Goal: Transaction & Acquisition: Purchase product/service

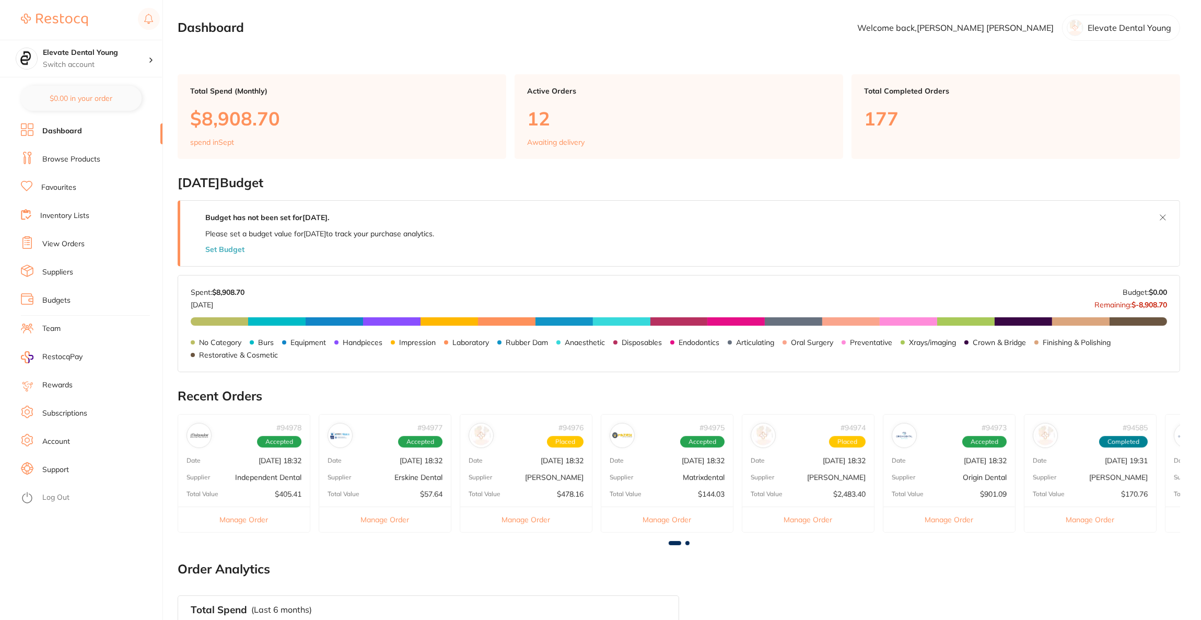
click at [102, 78] on section "Elevate Dental Young Switch account Riaz Dental Surgery Experteeth Dental Sydne…" at bounding box center [81, 310] width 163 height 620
click at [115, 75] on div "Elevate Dental Young Switch account" at bounding box center [81, 59] width 162 height 38
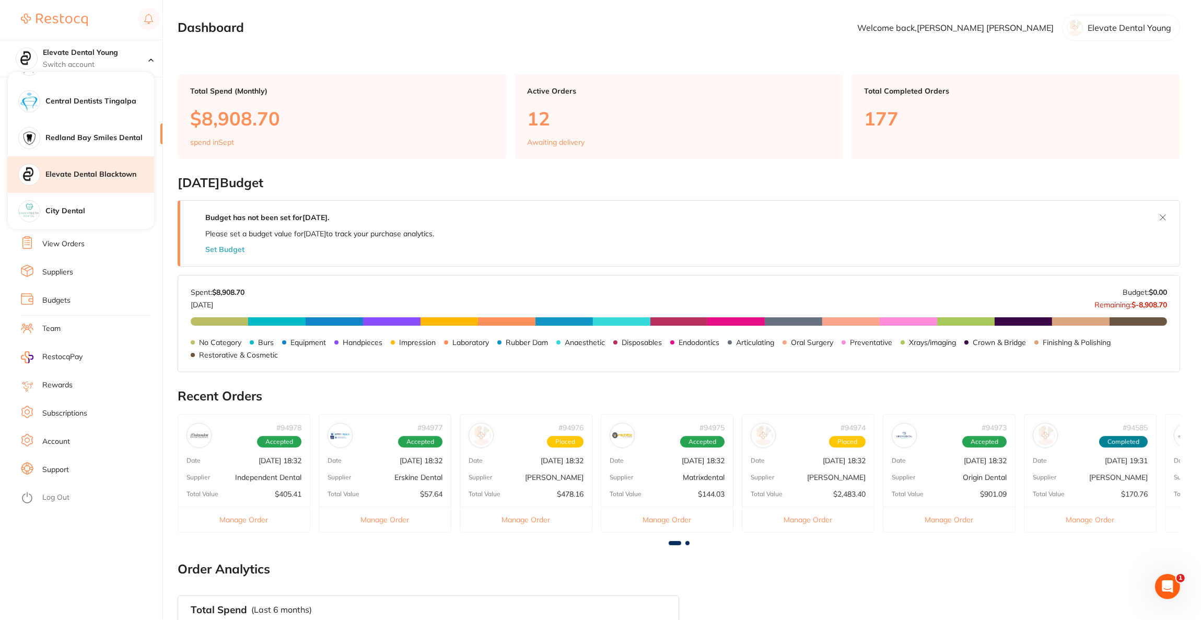
scroll to position [621, 0]
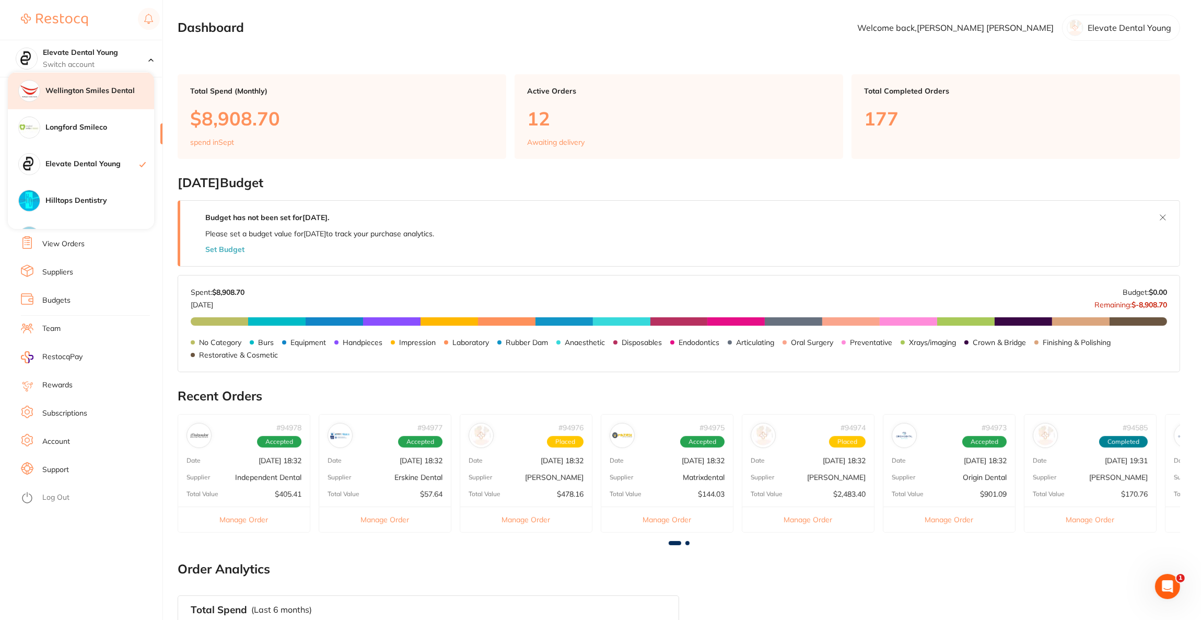
click at [110, 90] on h4 "Wellington Smiles Dental" at bounding box center [99, 91] width 109 height 10
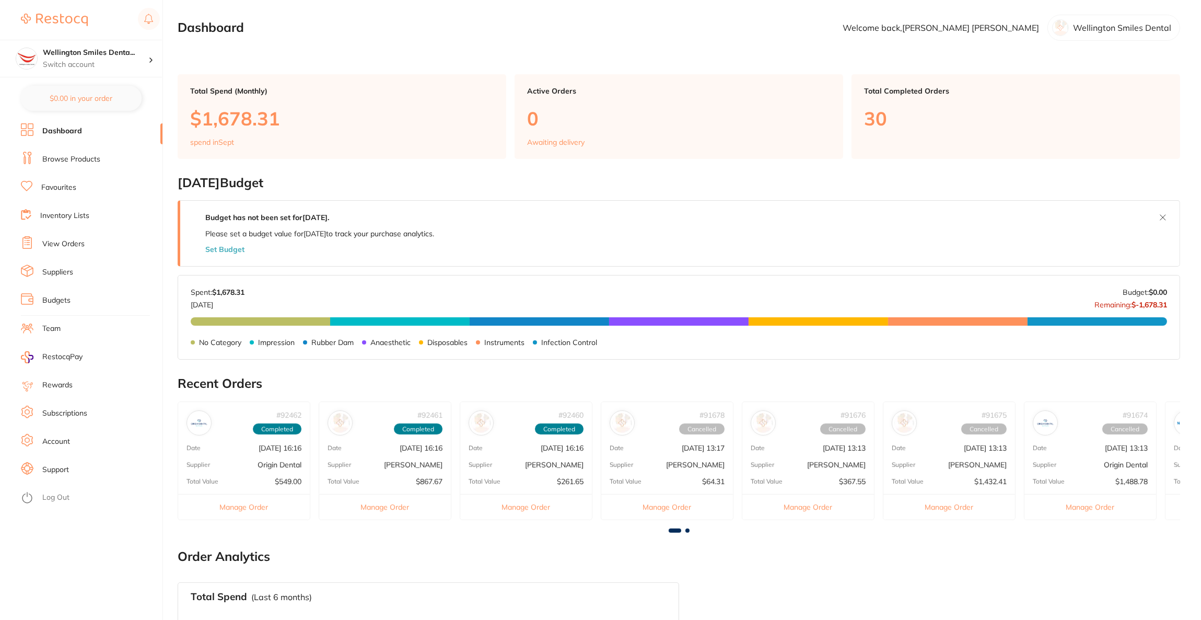
checkbox input "false"
click at [94, 100] on button "$613.72 in your order" at bounding box center [81, 98] width 121 height 25
checkbox input "true"
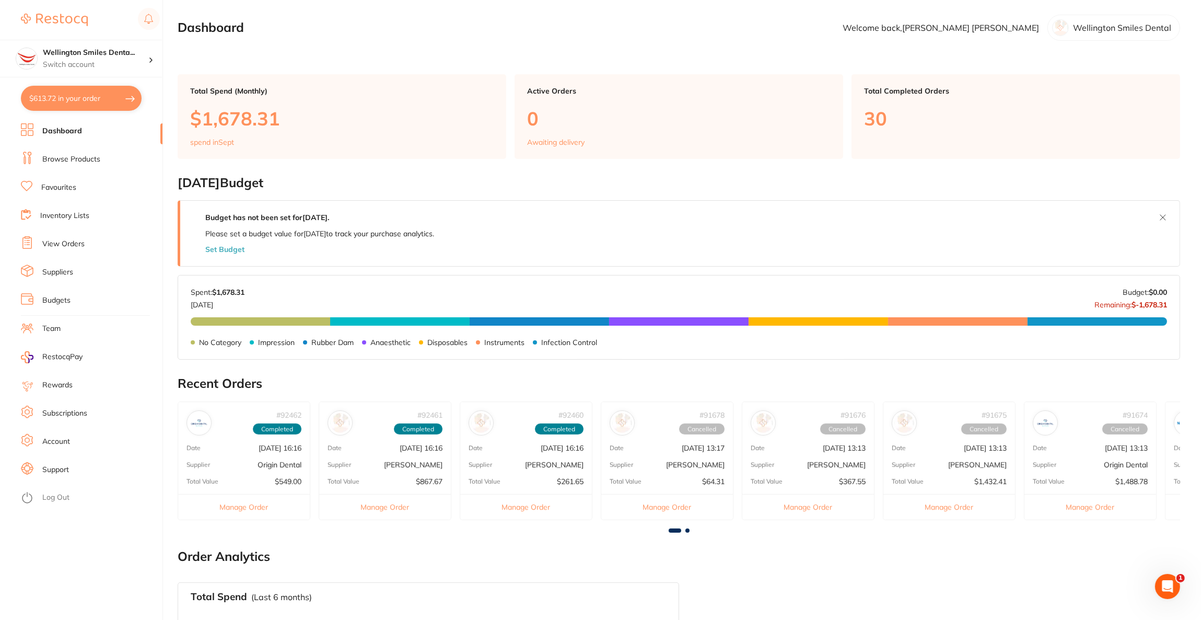
checkbox input "true"
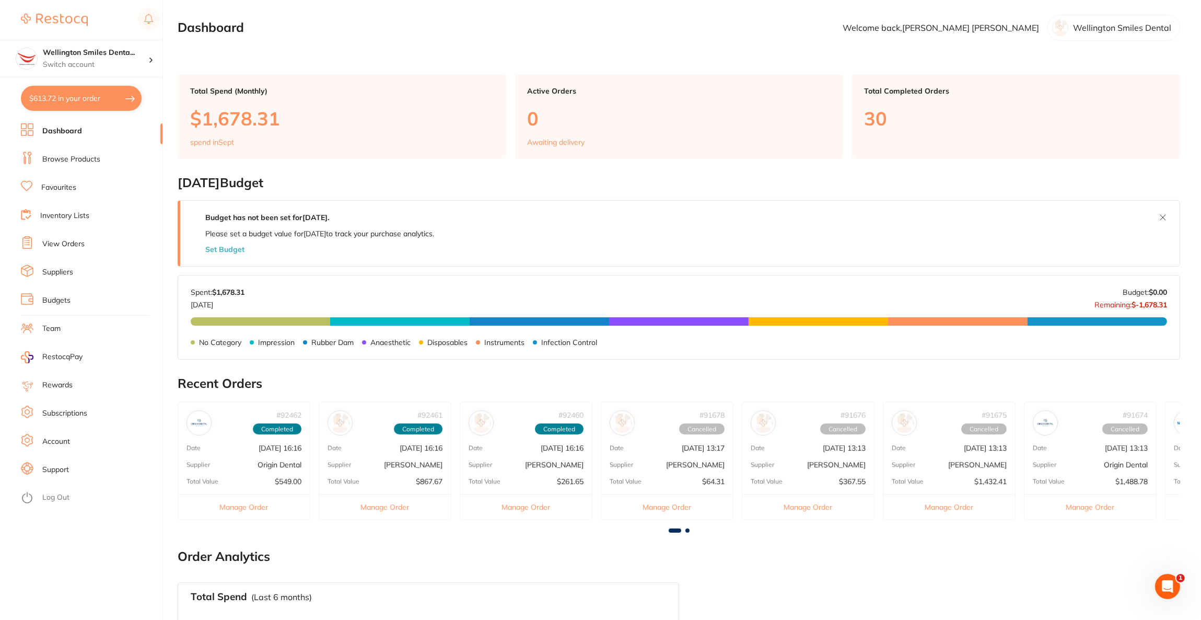
checkbox input "true"
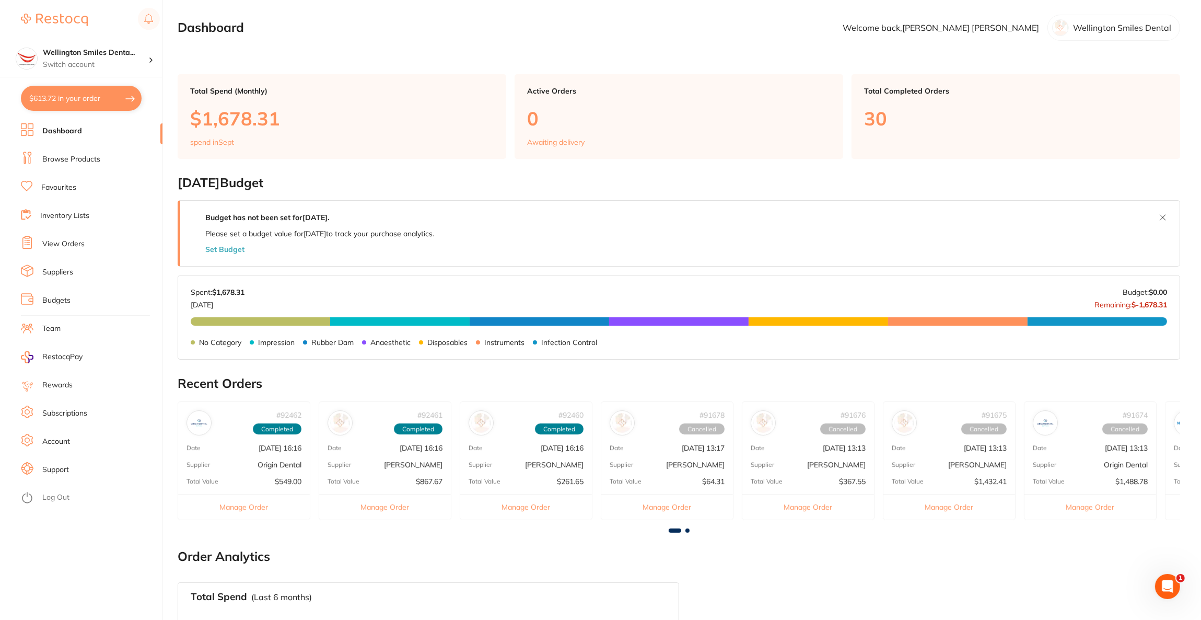
checkbox input "true"
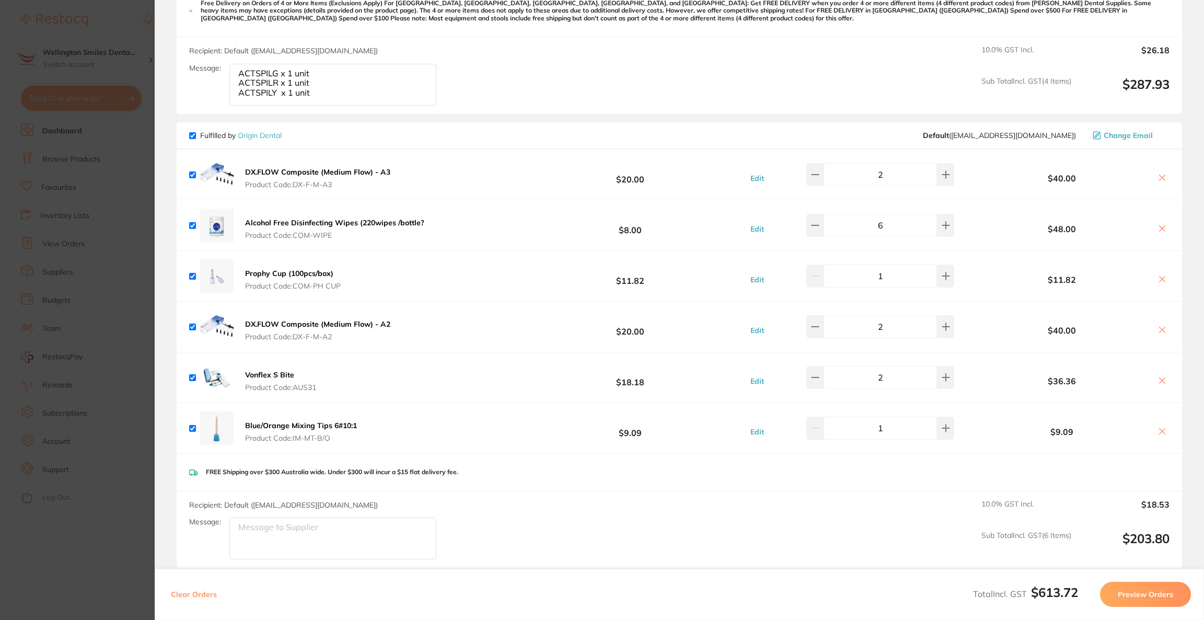
scroll to position [596, 0]
drag, startPoint x: 330, startPoint y: 440, endPoint x: 299, endPoint y: 440, distance: 30.8
click at [299, 440] on span "Product Code: IM-MT-B/O" at bounding box center [301, 439] width 112 height 8
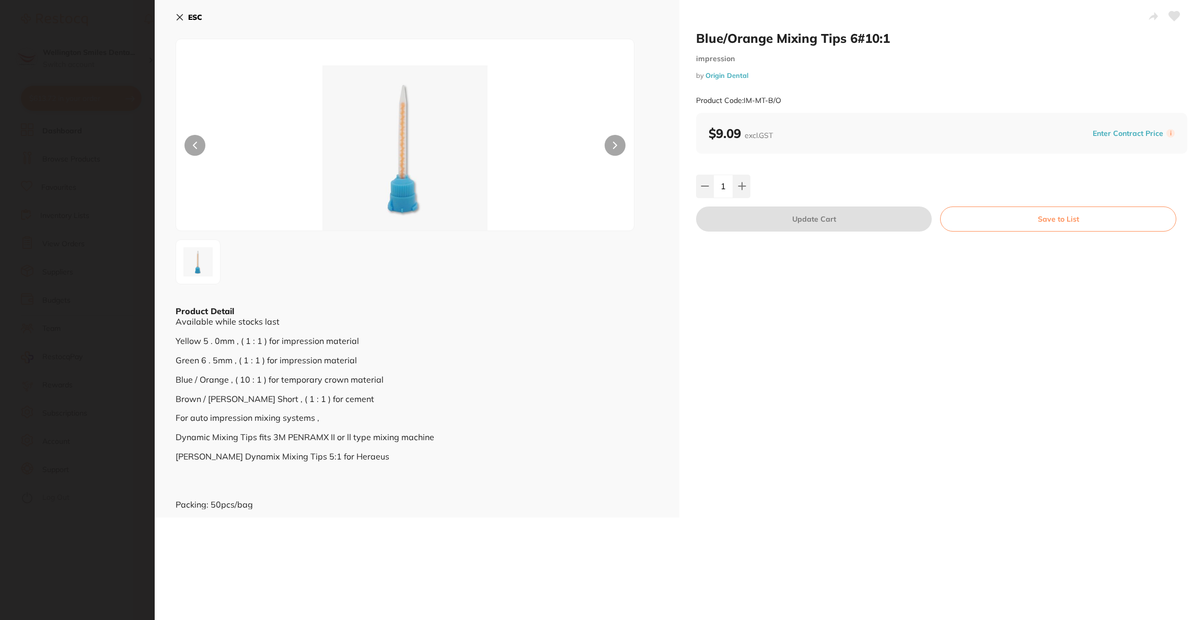
scroll to position [0, 0]
drag, startPoint x: 798, startPoint y: 97, endPoint x: 743, endPoint y: 96, distance: 54.9
click at [743, 96] on div "Product Code: IM-MT-B/O" at bounding box center [941, 101] width 491 height 26
copy small "IM-MT-B/O"
click at [189, 18] on b "ESC" at bounding box center [195, 17] width 14 height 9
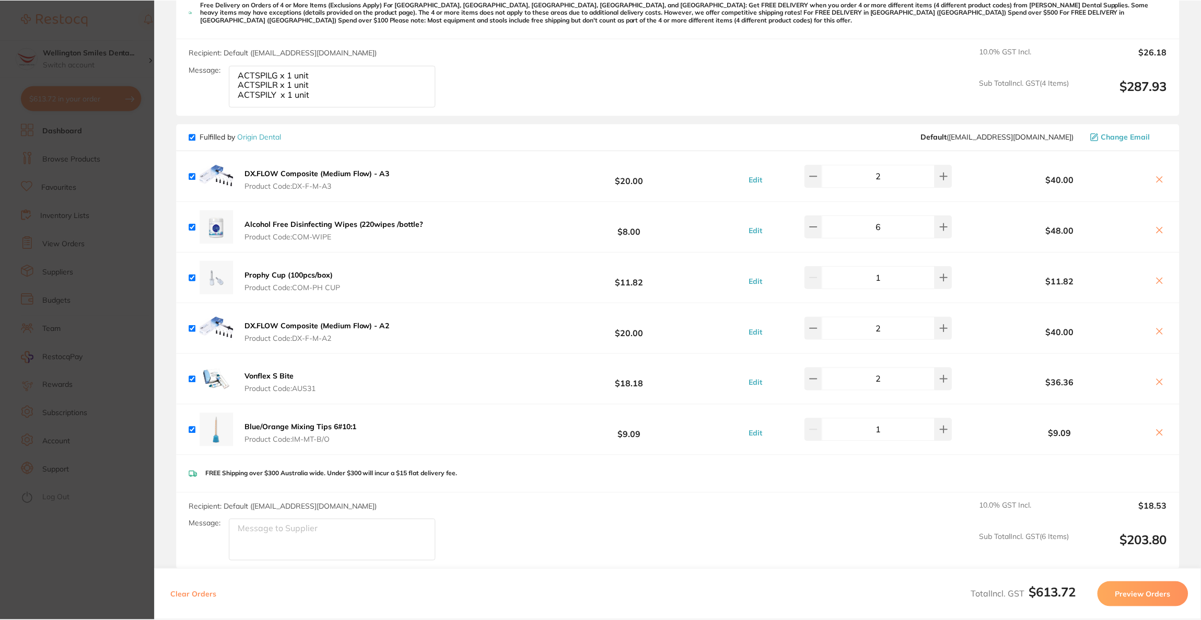
scroll to position [1, 0]
paste textarea "IM-MT-B/O"
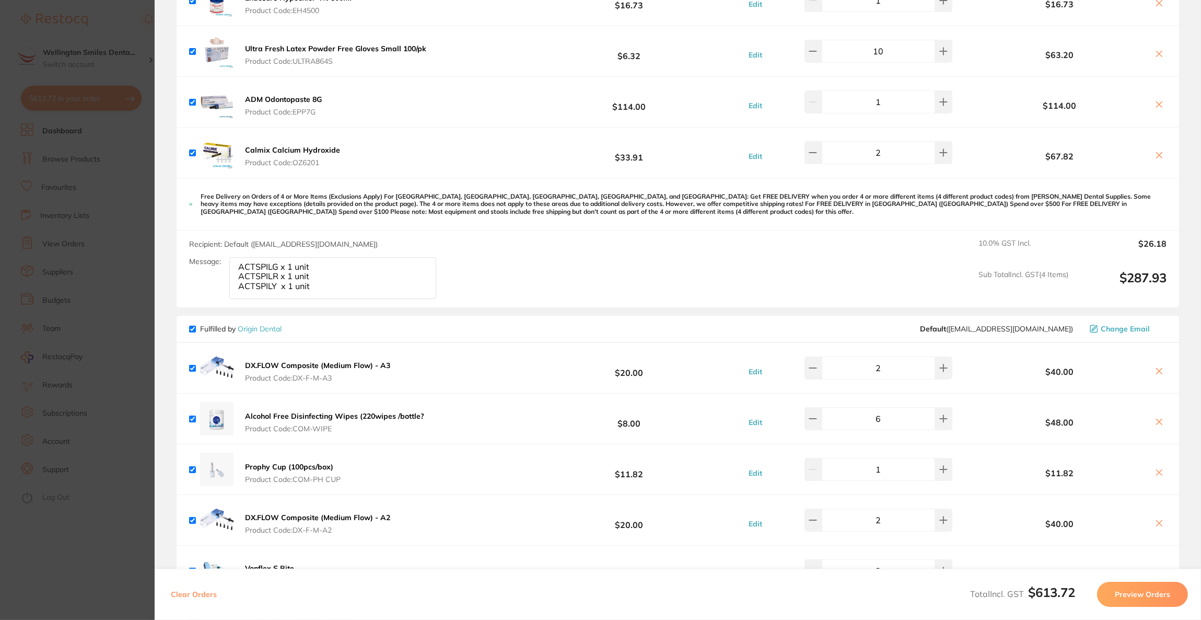
scroll to position [203, 0]
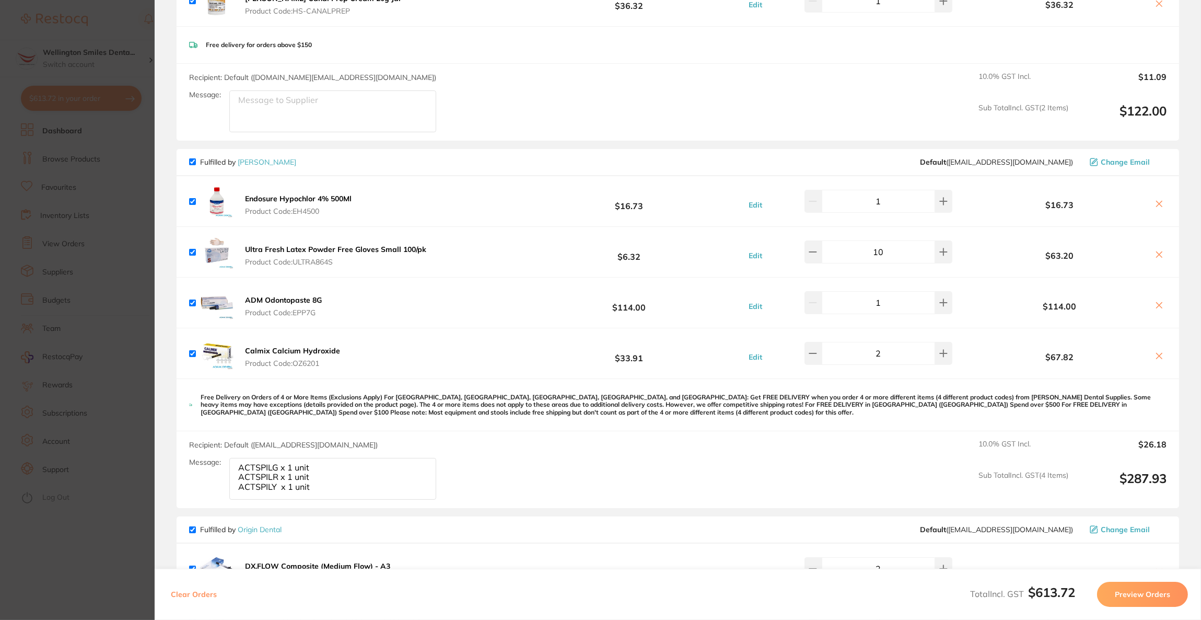
type textarea "IM-MT-B/O add another 1 for free"
click at [93, 368] on section "Update RRP Set your pre negotiated price for this item. Item Agreed RRP (excl. …" at bounding box center [600, 310] width 1201 height 620
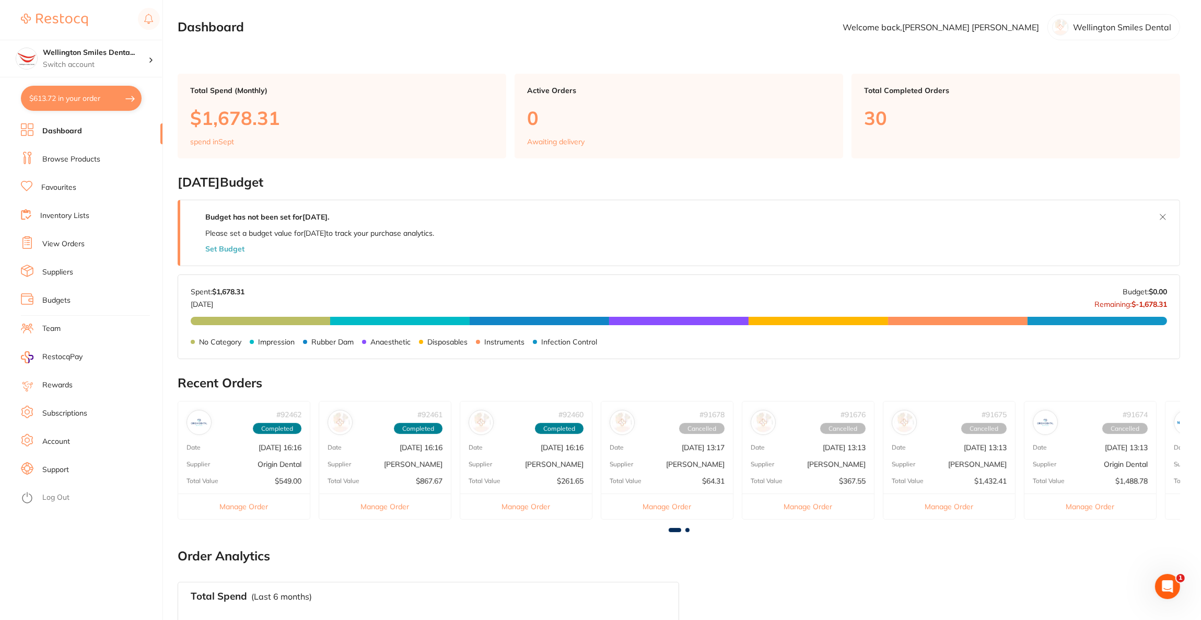
click at [50, 161] on link "Browse Products" at bounding box center [71, 159] width 58 height 10
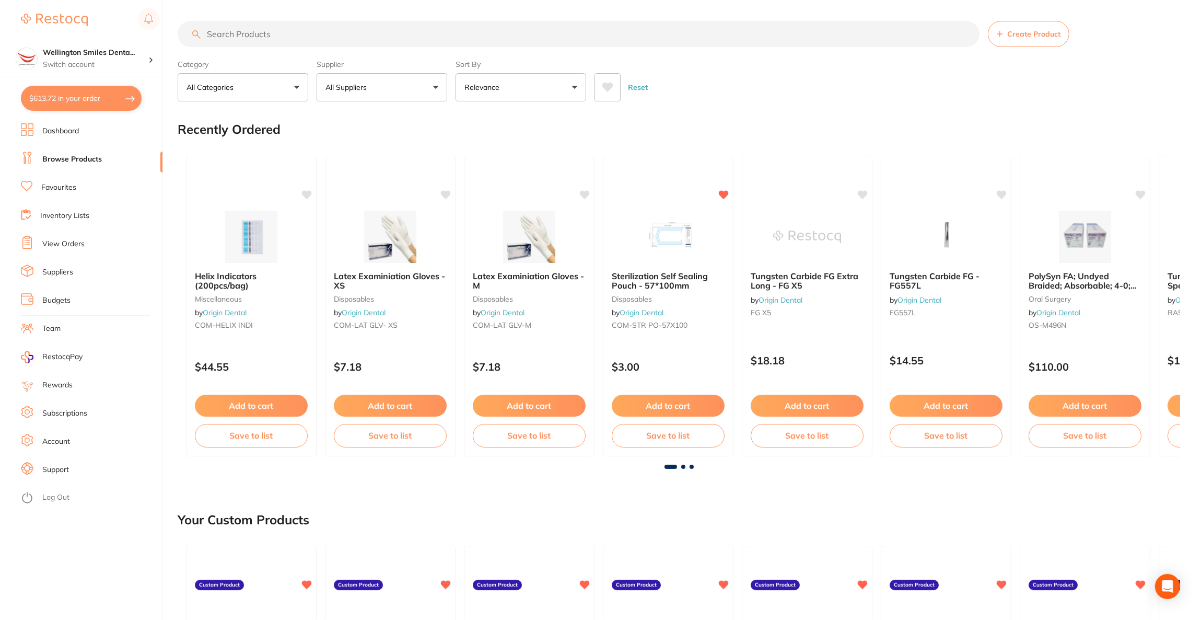
click at [323, 34] on input "search" at bounding box center [579, 34] width 802 height 26
type input "ACTSP"
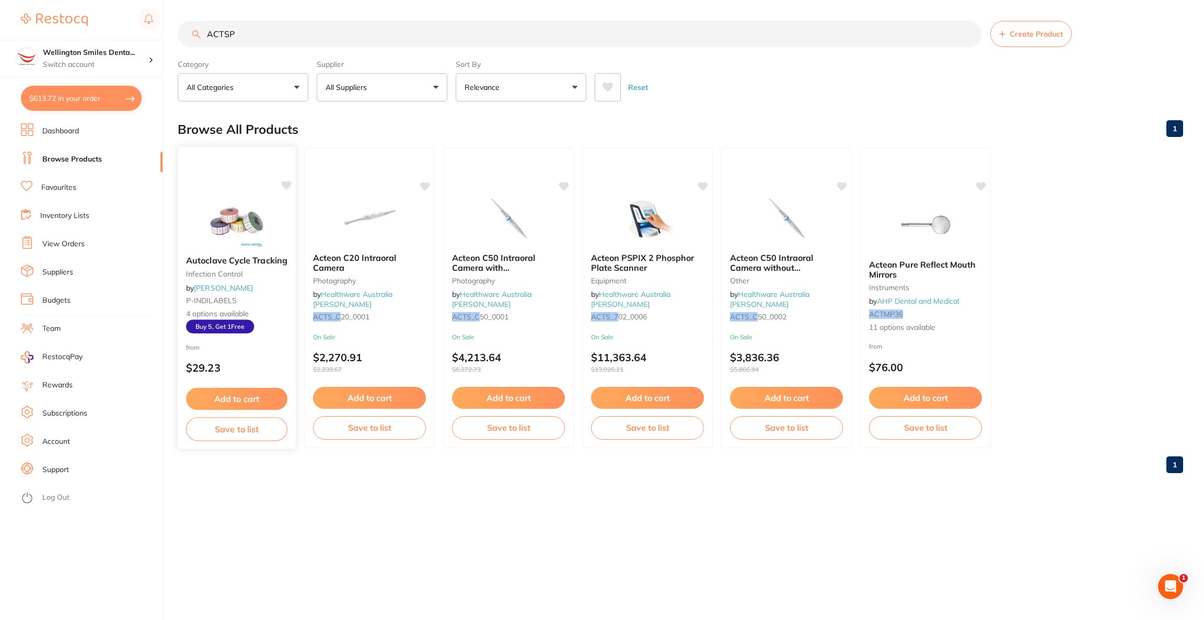
click at [208, 196] on img at bounding box center [236, 220] width 68 height 53
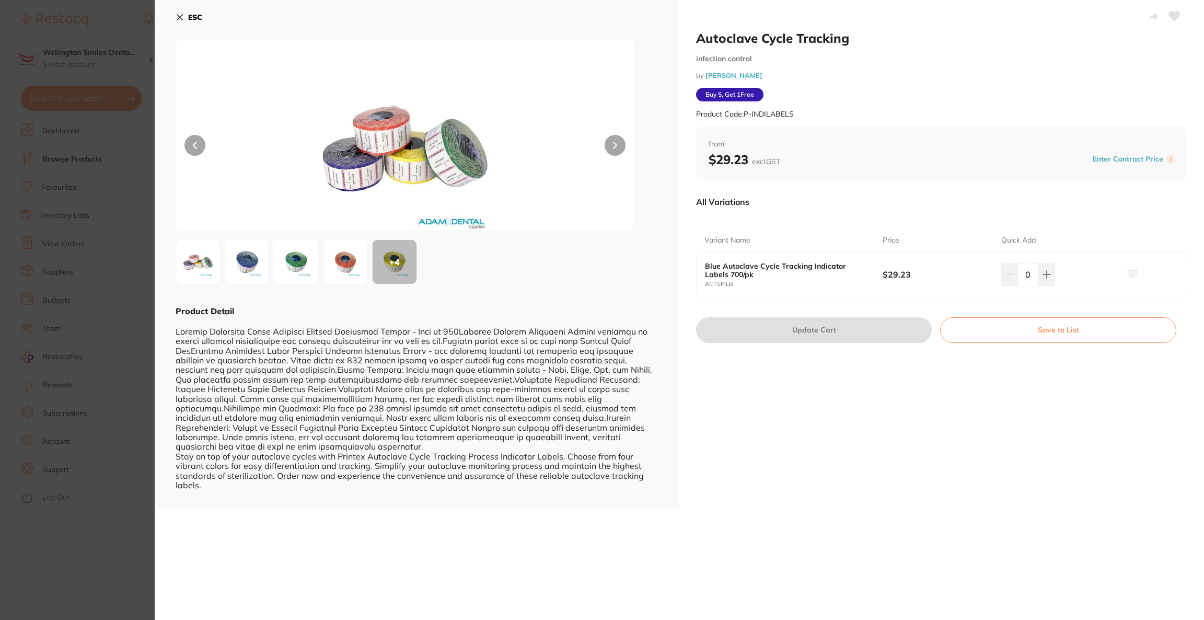
click at [76, 125] on section "Autoclave Cycle Tracking infection control by [PERSON_NAME] Product Code: P-IND…" at bounding box center [602, 310] width 1204 height 620
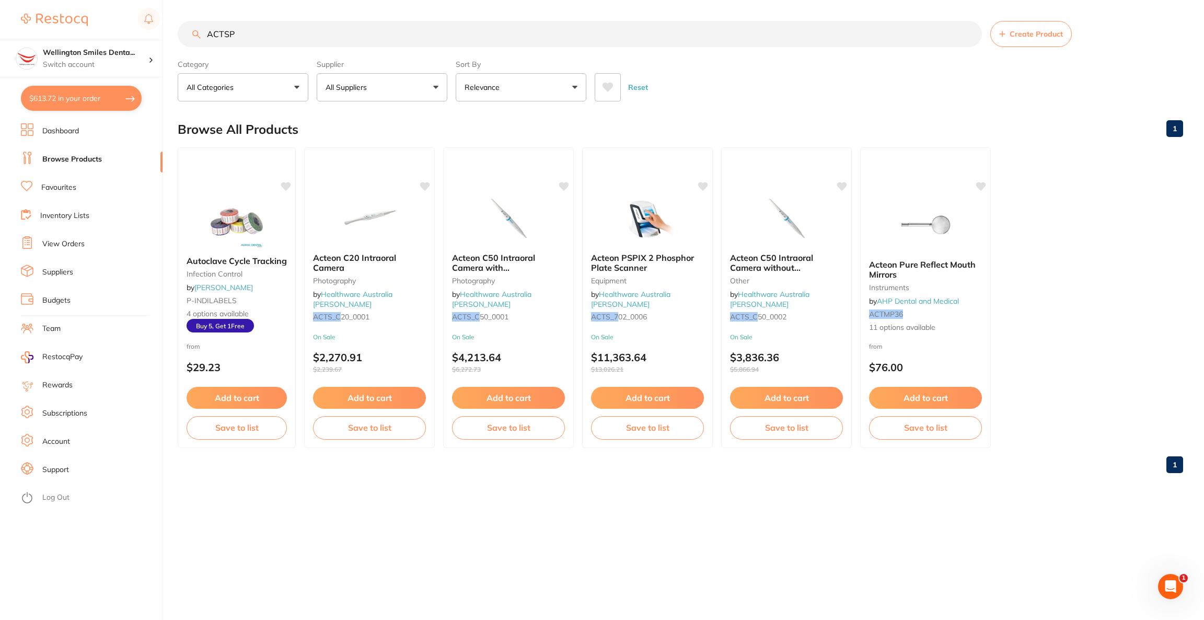
click at [99, 106] on button "$613.72 in your order" at bounding box center [81, 98] width 121 height 25
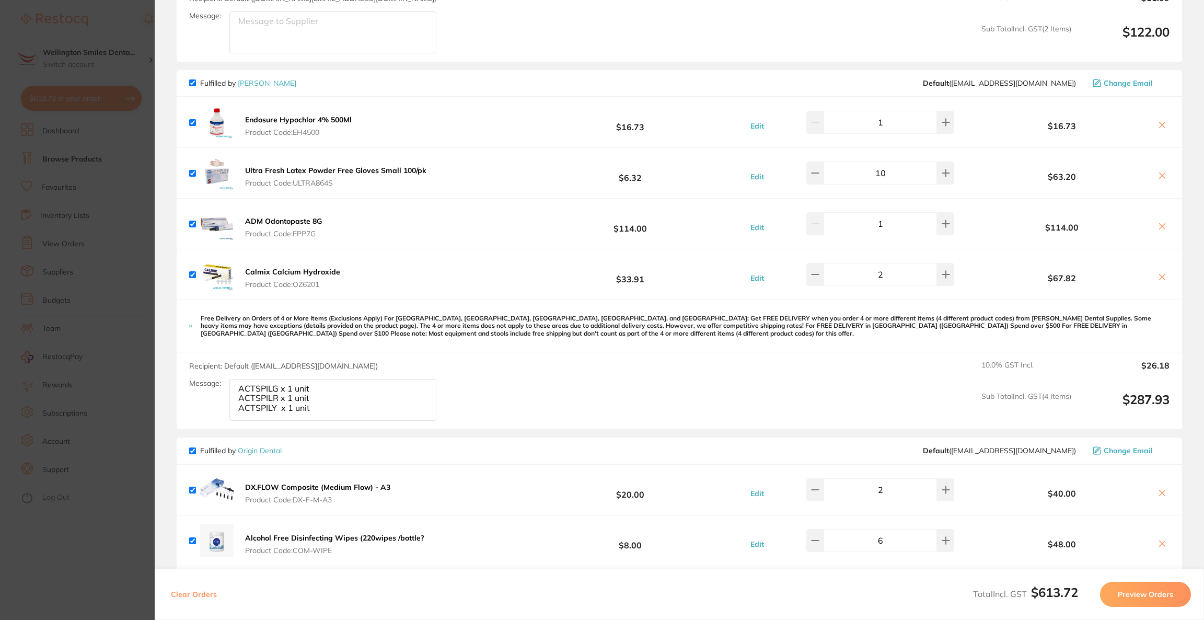
scroll to position [203, 0]
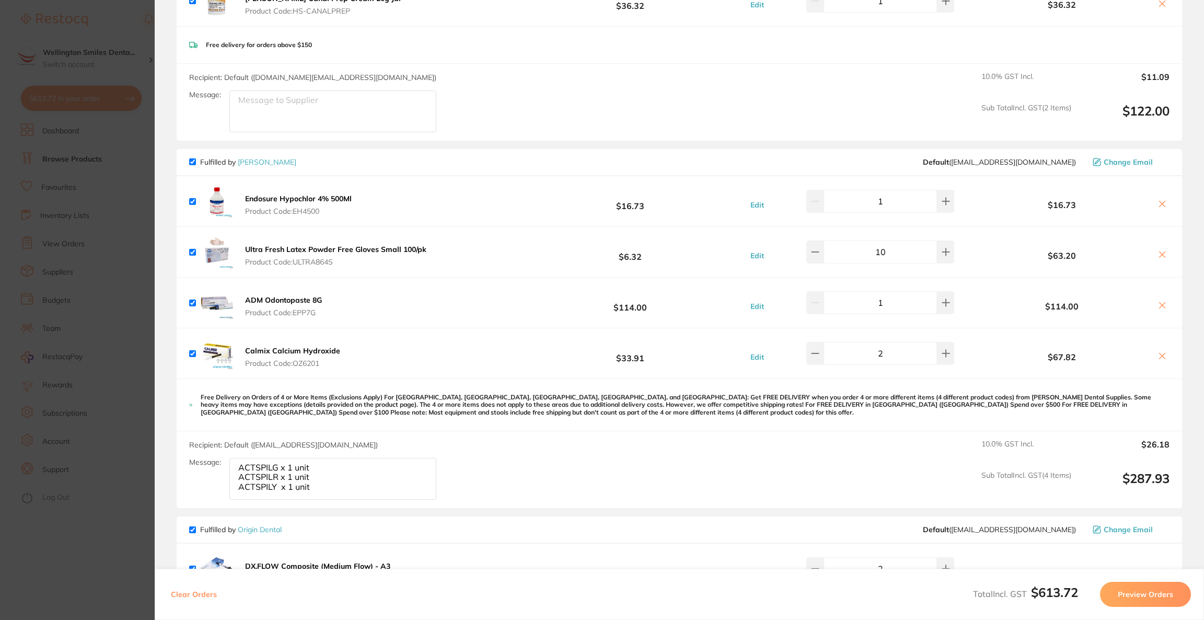
click at [1159, 303] on icon at bounding box center [1162, 306] width 6 height 6
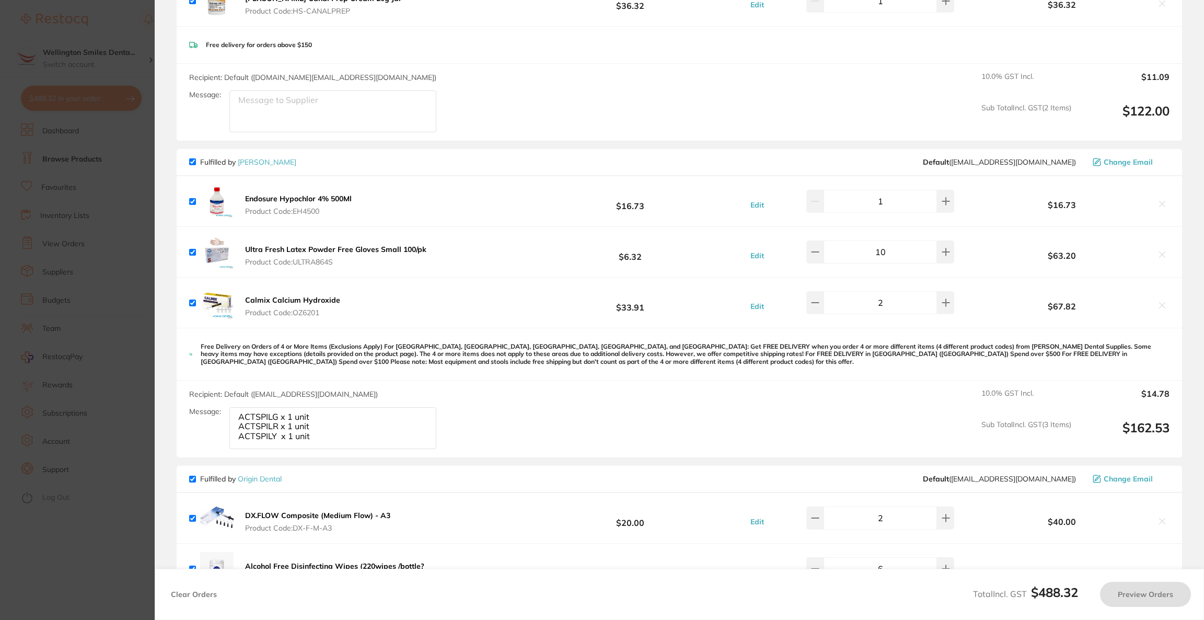
checkbox input "true"
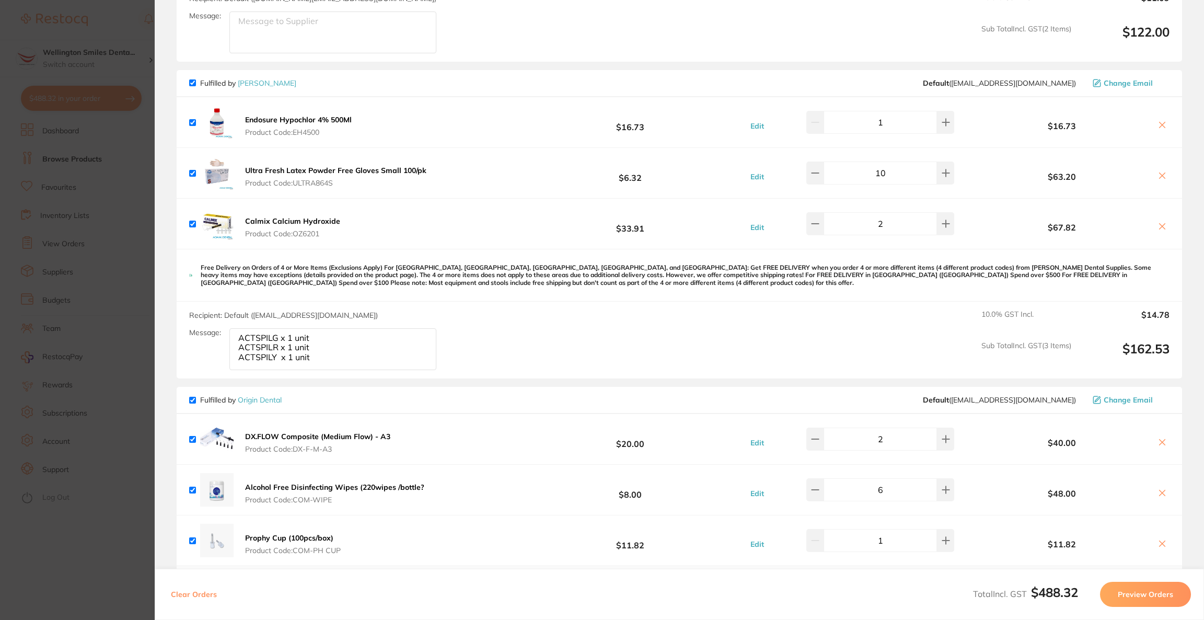
click at [119, 208] on section "Update RRP Set your pre negotiated price for this item. Item Agreed RRP (excl. …" at bounding box center [602, 310] width 1204 height 620
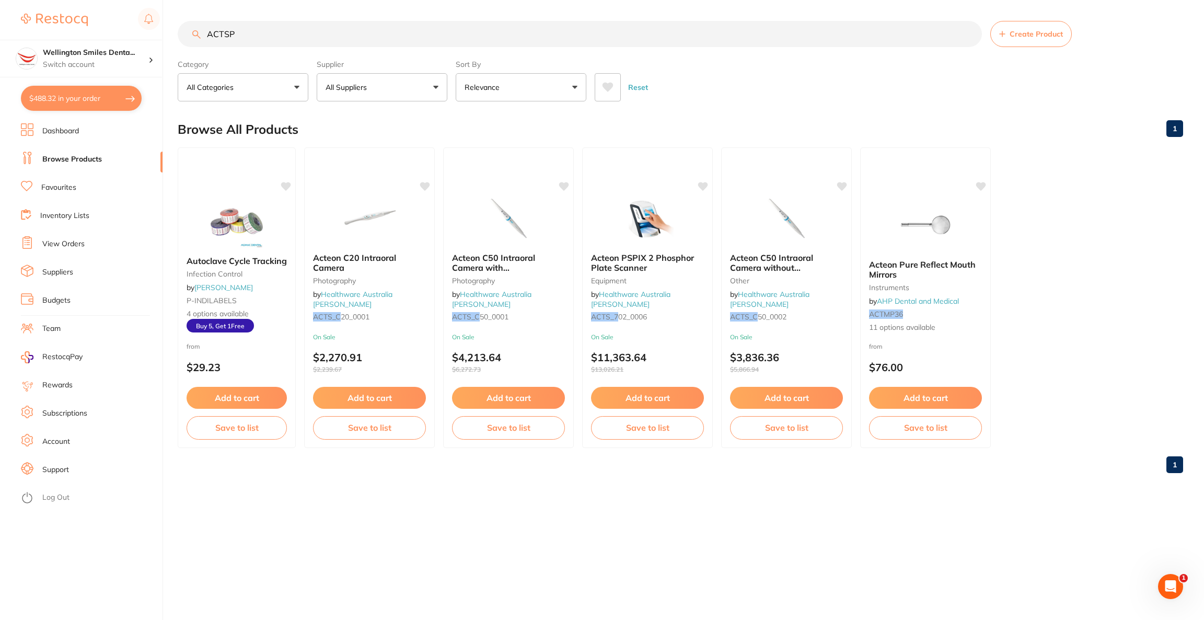
click at [278, 40] on input "ACTSP" at bounding box center [580, 34] width 804 height 26
type input "A"
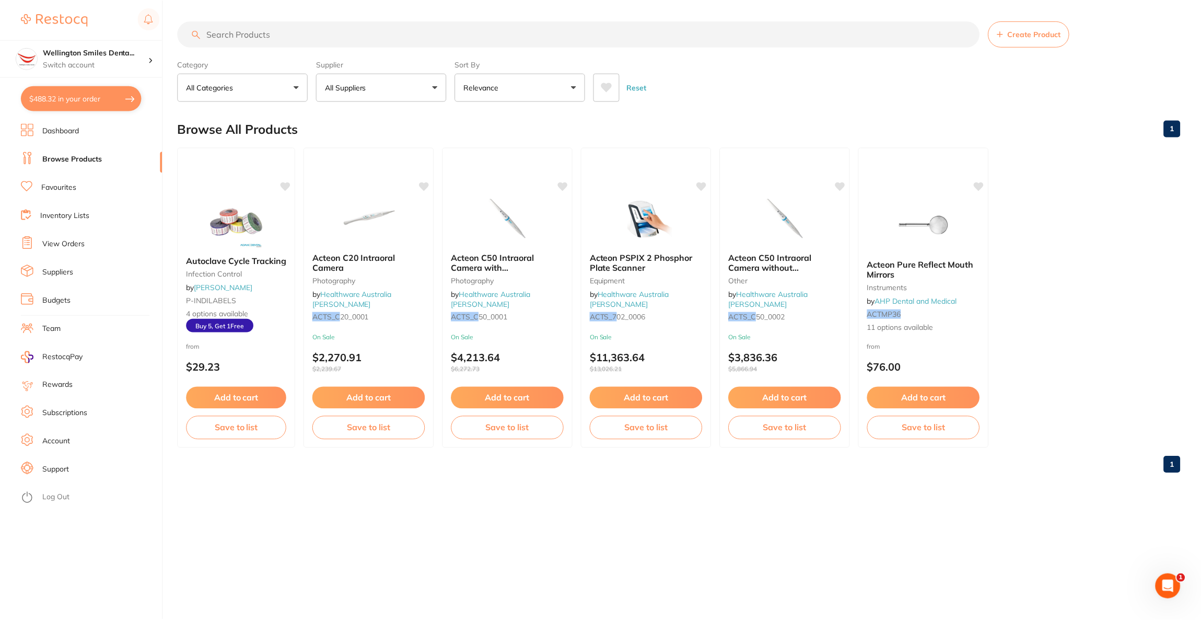
paste input "A7-OP8G"
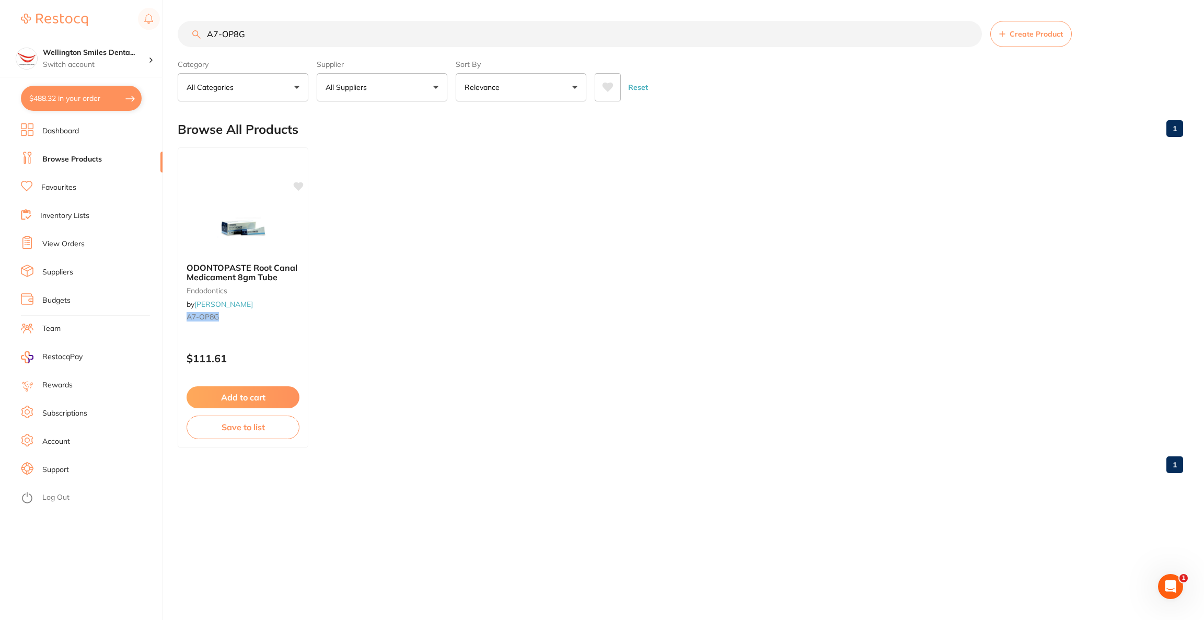
scroll to position [0, 0]
type input "A7-OP8G"
drag, startPoint x: 234, startPoint y: 32, endPoint x: 258, endPoint y: 223, distance: 191.7
click at [258, 223] on img at bounding box center [242, 227] width 68 height 53
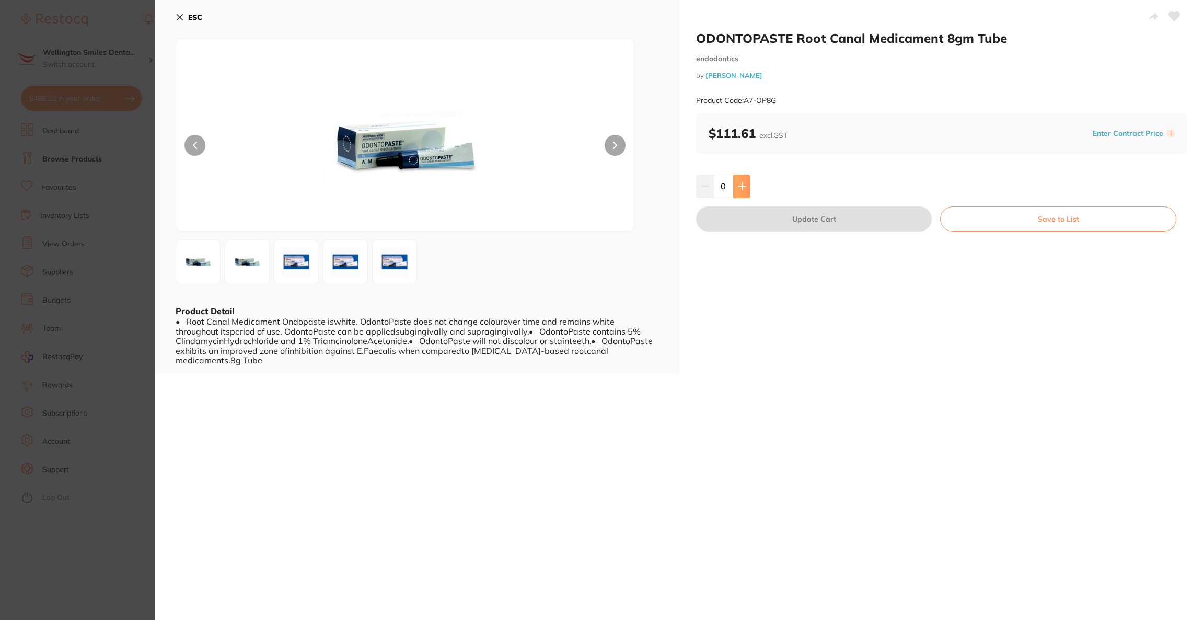
drag, startPoint x: 743, startPoint y: 184, endPoint x: 747, endPoint y: 193, distance: 9.4
click at [743, 185] on icon at bounding box center [742, 186] width 8 height 8
type input "1"
click at [764, 220] on button "Update Cart" at bounding box center [814, 218] width 236 height 25
checkbox input "false"
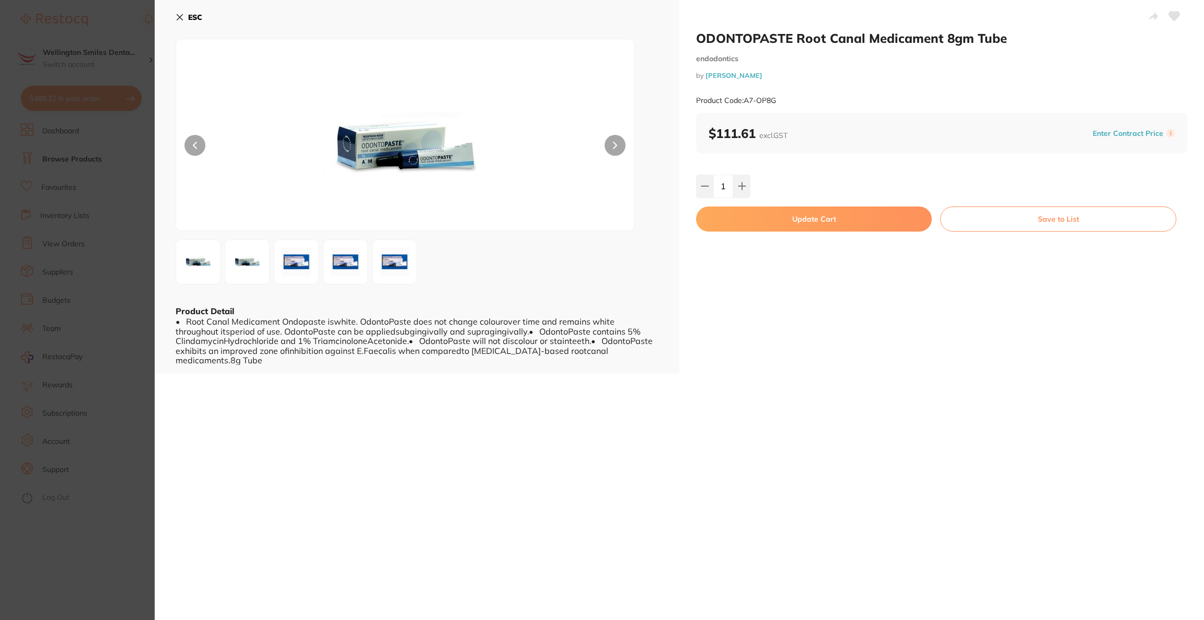
checkbox input "false"
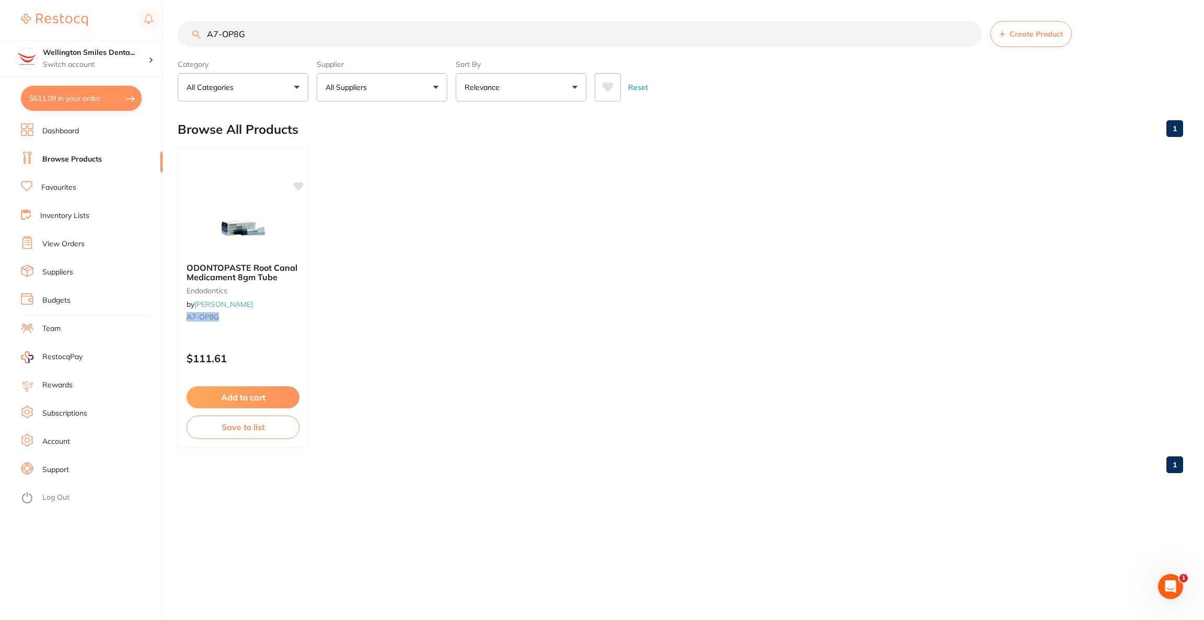
scroll to position [332, 0]
click at [99, 102] on button "$611.09 in your order" at bounding box center [81, 98] width 121 height 25
checkbox input "true"
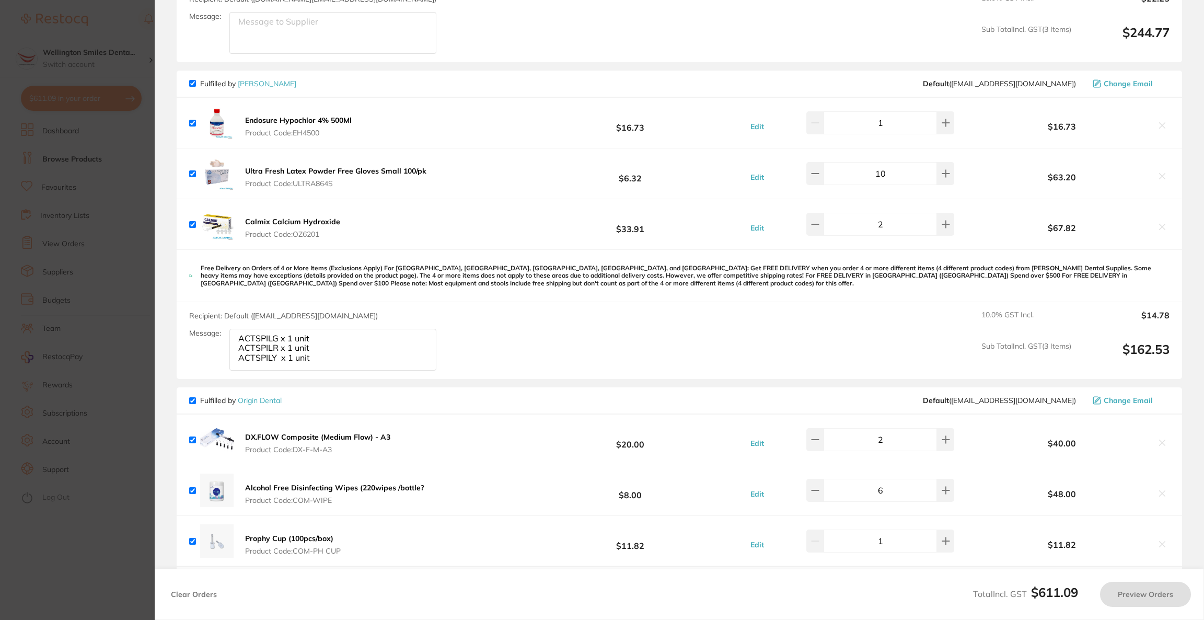
checkbox input "false"
checkbox input "true"
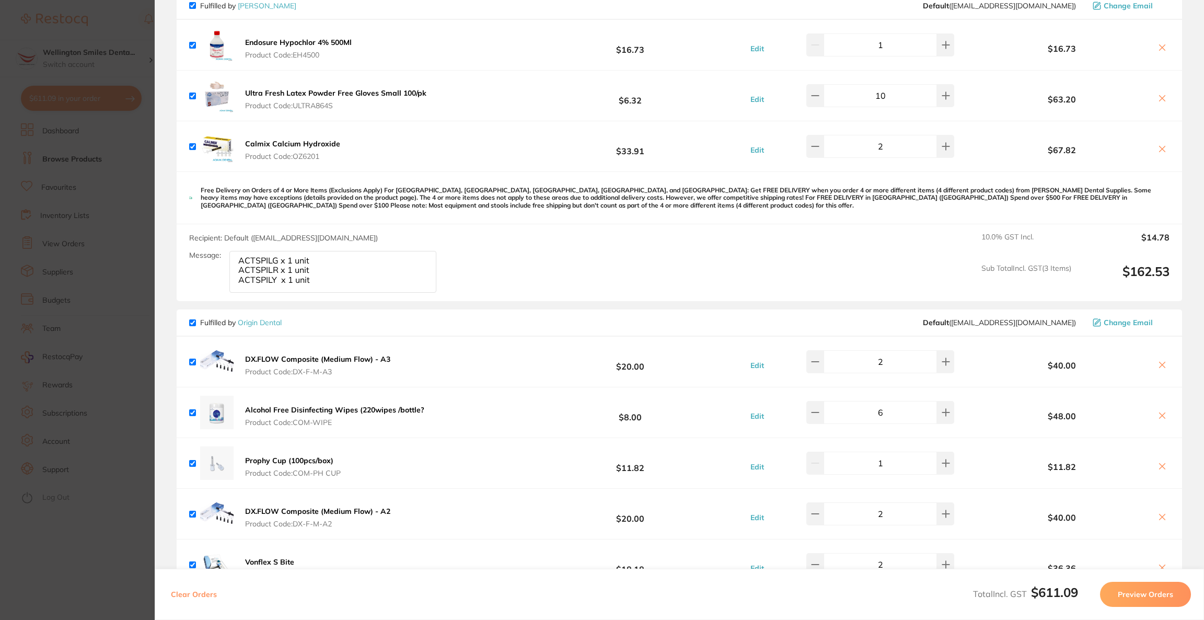
scroll to position [724, 0]
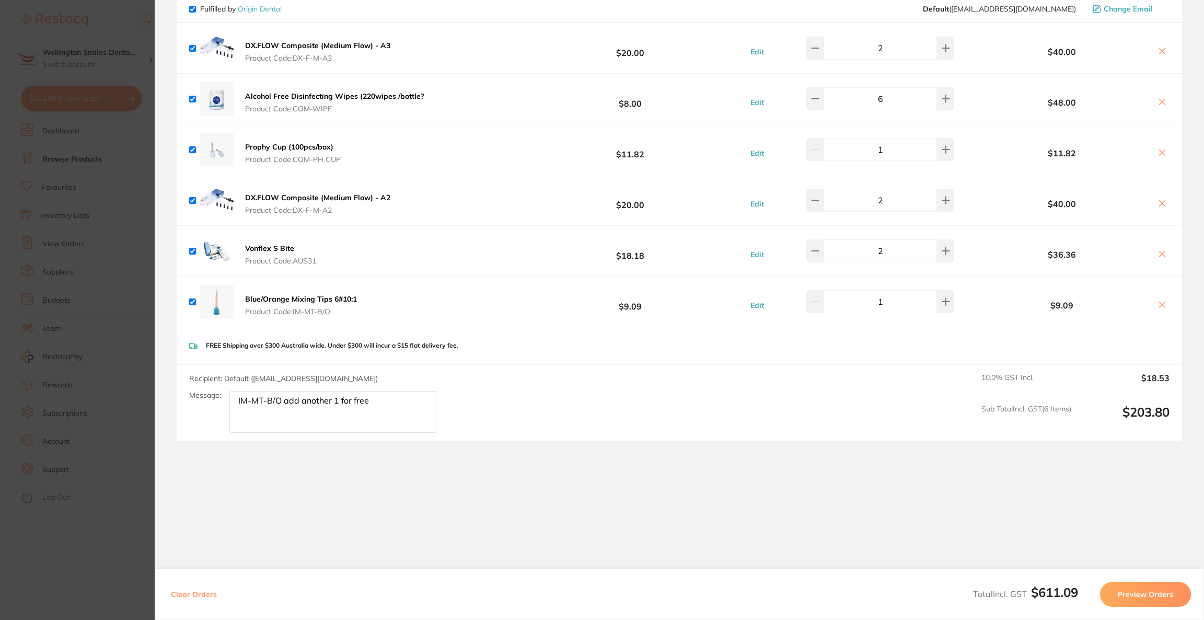
click at [1132, 602] on button "Preview Orders" at bounding box center [1145, 594] width 91 height 25
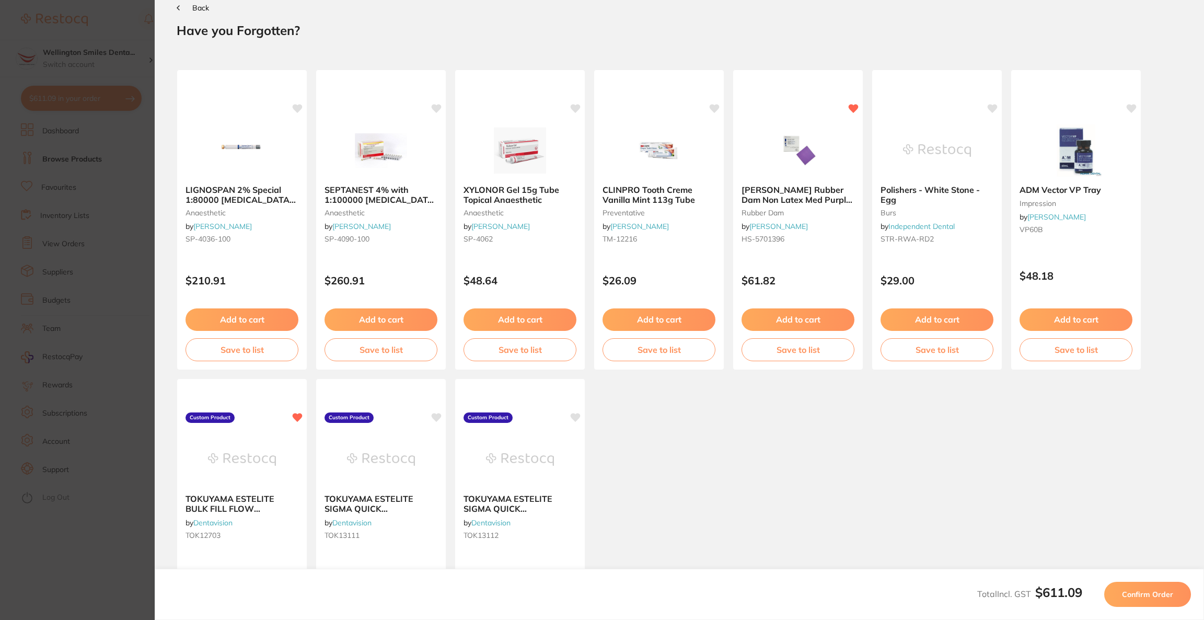
scroll to position [0, 0]
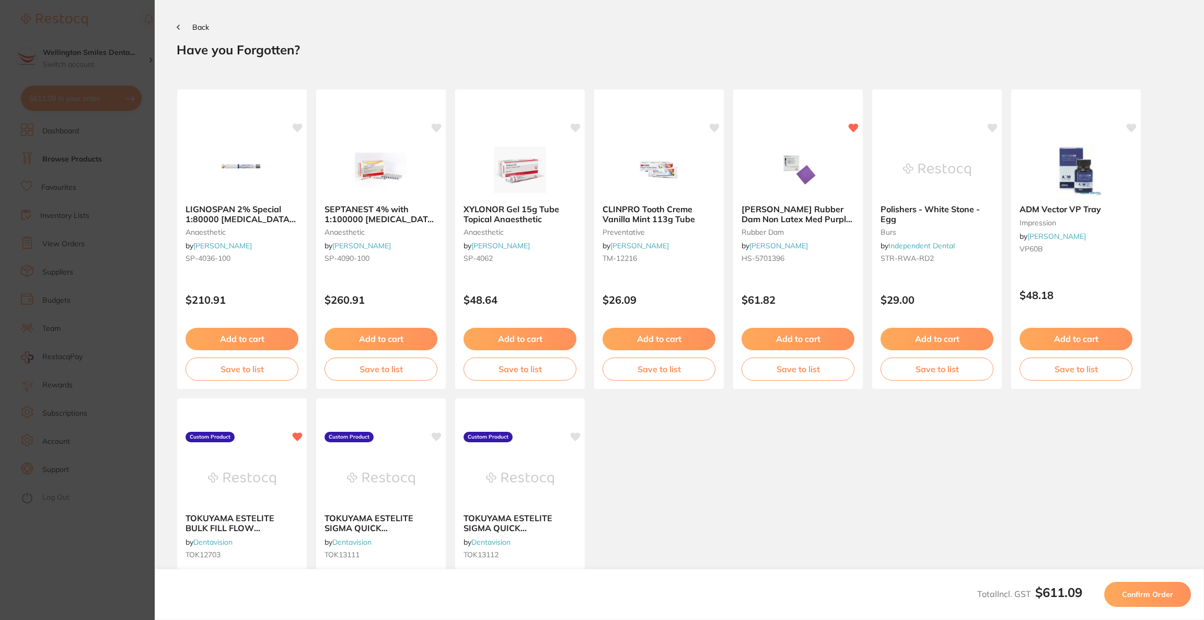
click at [1132, 602] on button "Confirm Order" at bounding box center [1147, 594] width 87 height 25
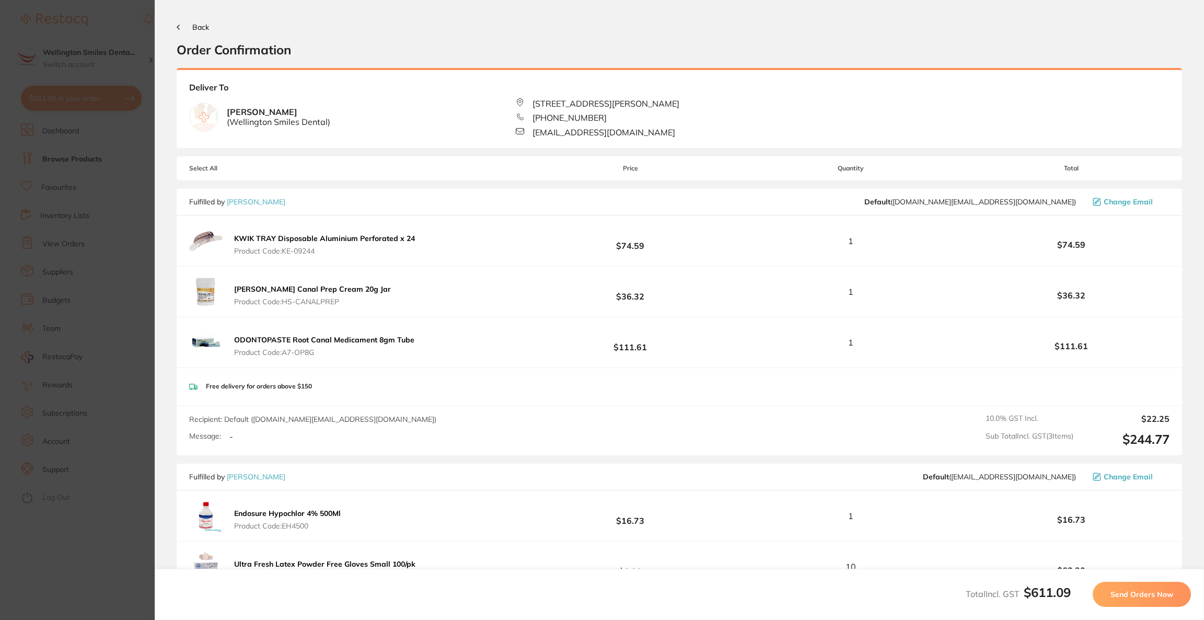
click at [1132, 602] on button "Send Orders Now" at bounding box center [1141, 594] width 98 height 25
